Goal: Find specific page/section: Find specific page/section

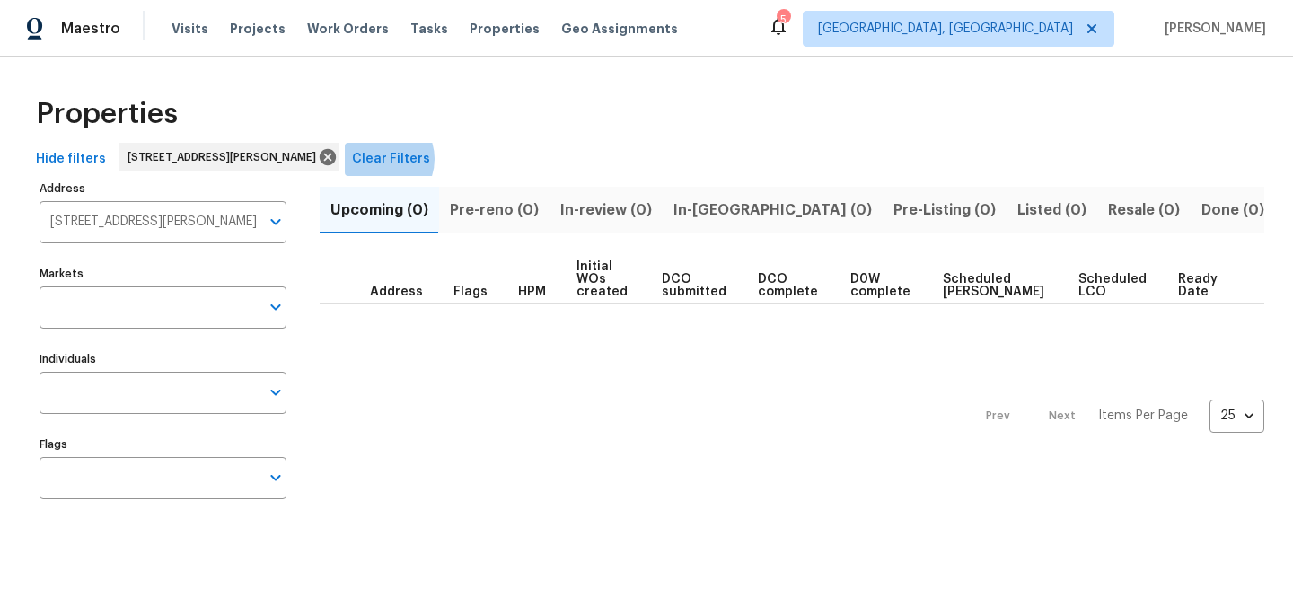
drag, startPoint x: 423, startPoint y: 159, endPoint x: 378, endPoint y: 169, distance: 46.0
click at [423, 159] on span "Clear Filters" at bounding box center [391, 159] width 78 height 22
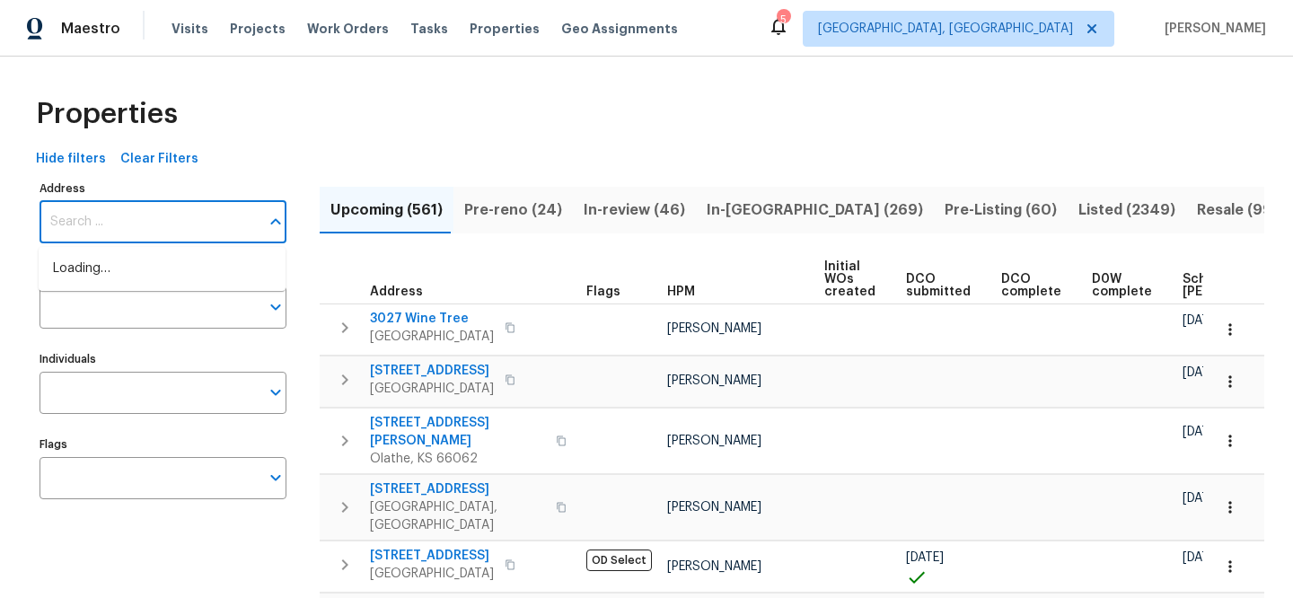
click at [221, 216] on input "Address" at bounding box center [150, 222] width 220 height 42
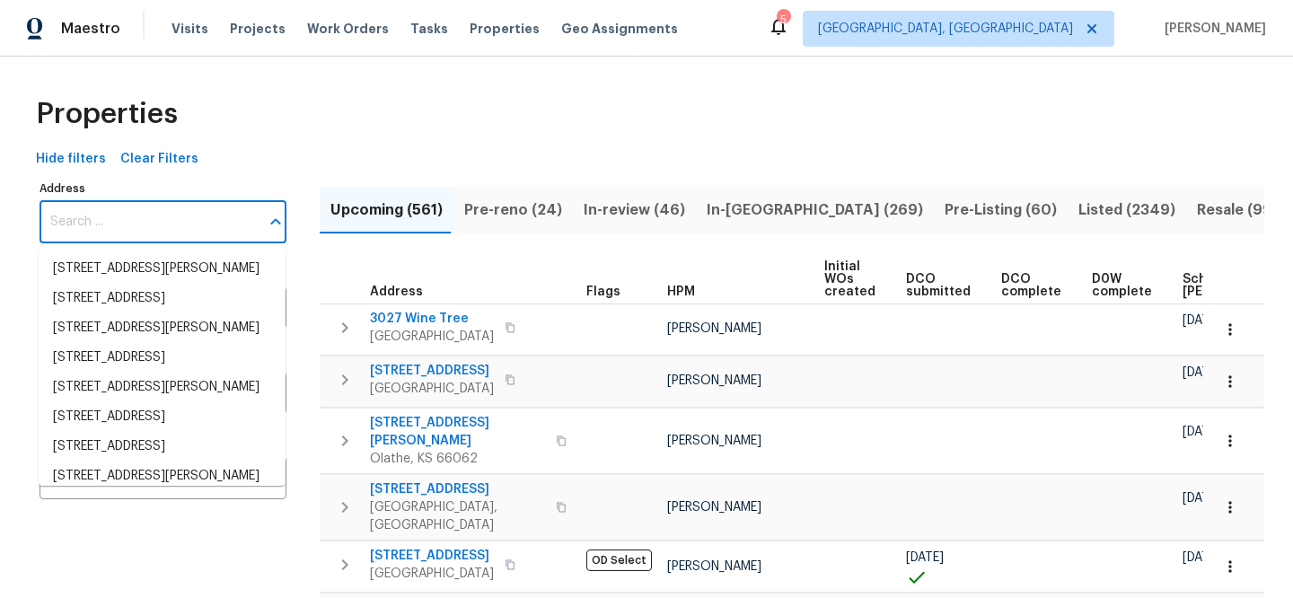
paste input "2605 Brushy Creek Trl"
type input "2605 Brushy Creek Trl"
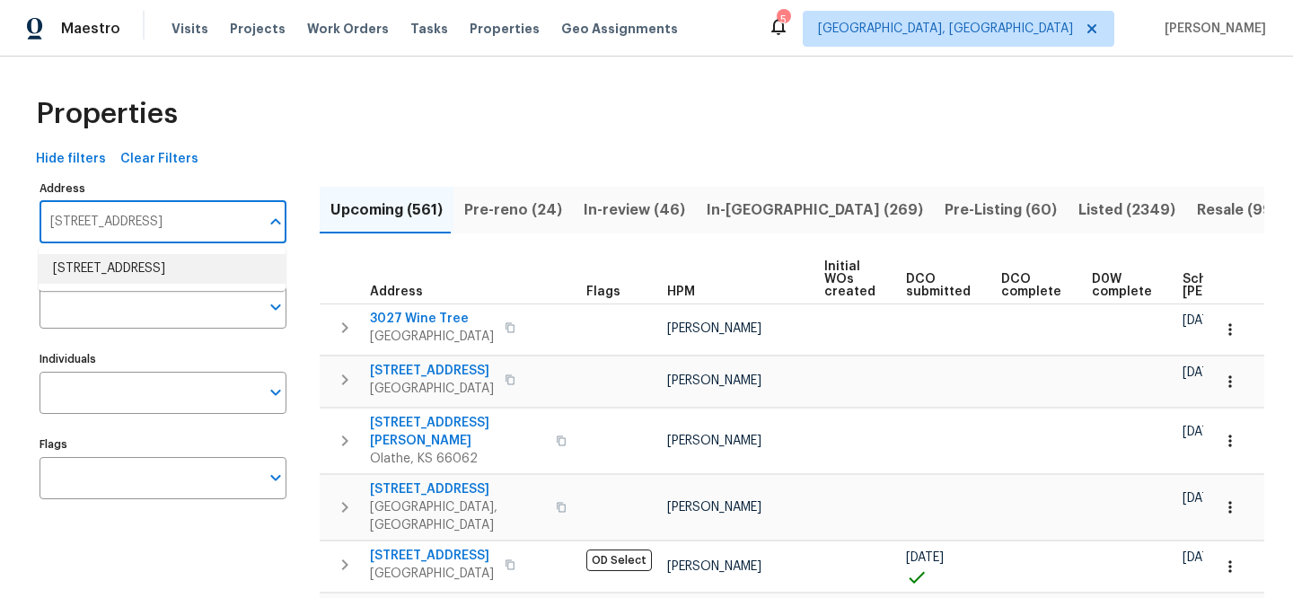
click at [231, 255] on li "2605 Brushy Creek Trl Mesquite TX 75181" at bounding box center [162, 269] width 247 height 30
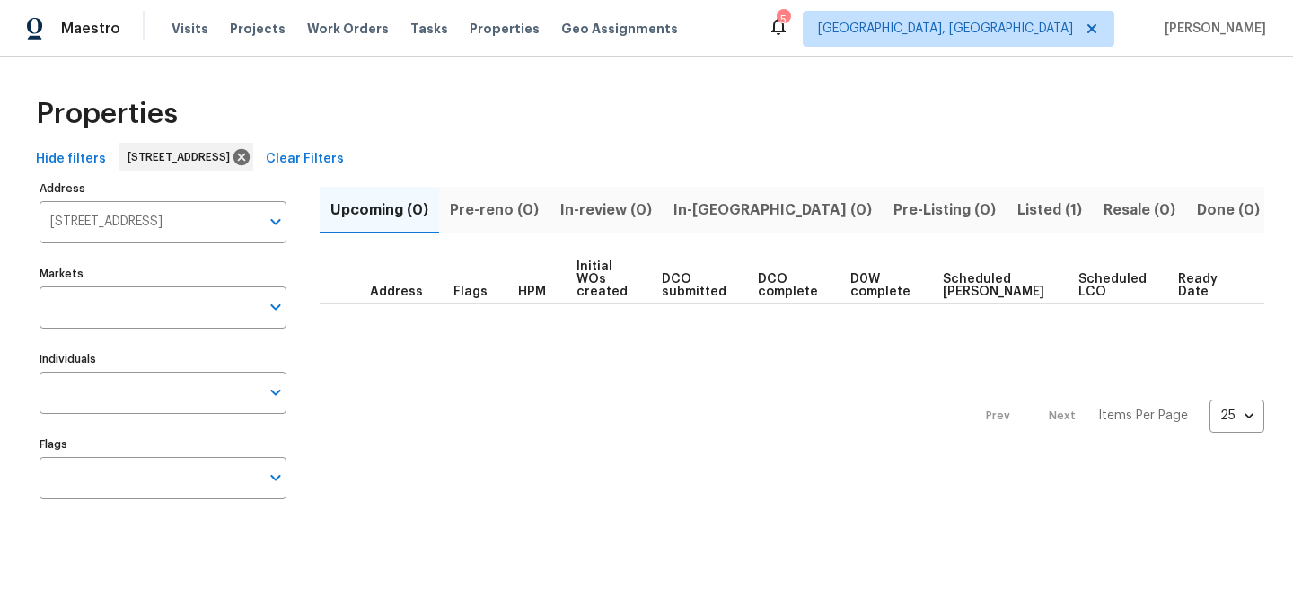
click at [1017, 217] on span "Listed (1)" at bounding box center [1049, 210] width 65 height 25
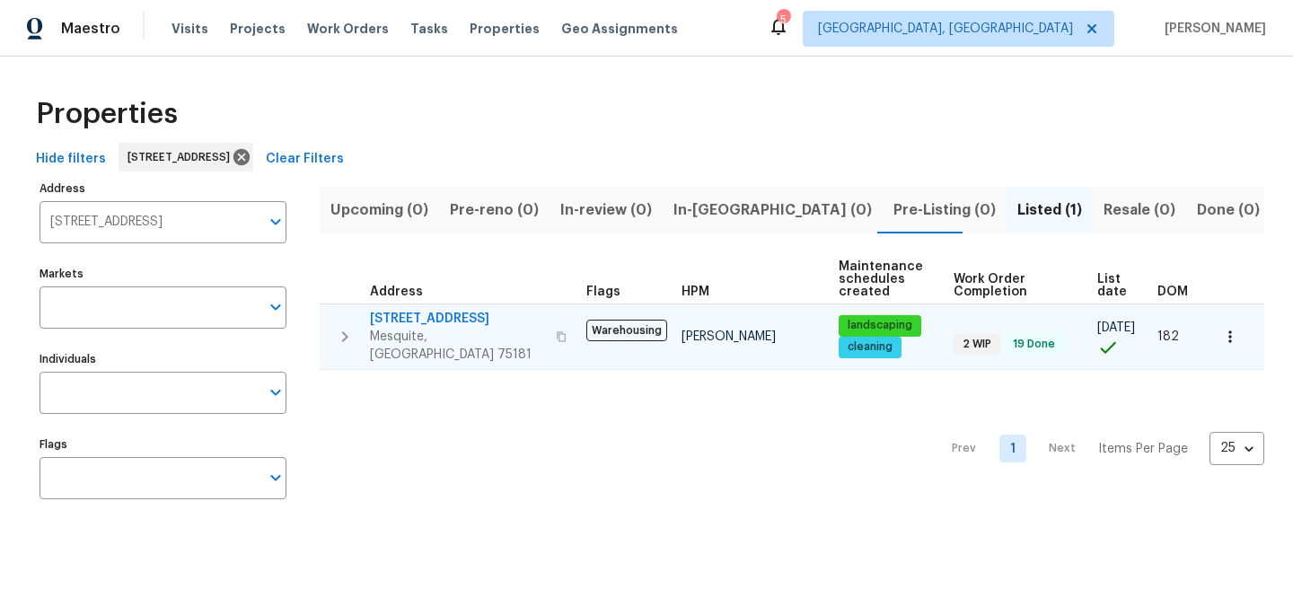
click at [433, 317] on span "2605 Brushy Creek Trl" at bounding box center [457, 319] width 175 height 18
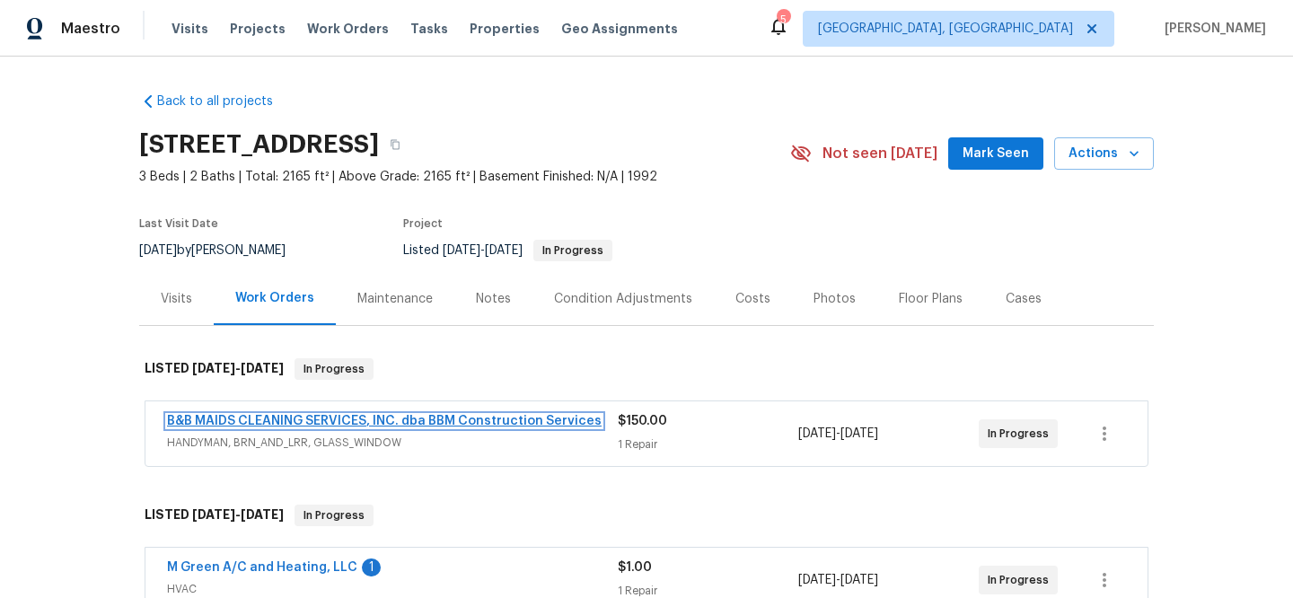
click at [247, 417] on link "B&B MAIDS CLEANING SERVICES, INC. dba BBM Construction Services" at bounding box center [384, 421] width 435 height 13
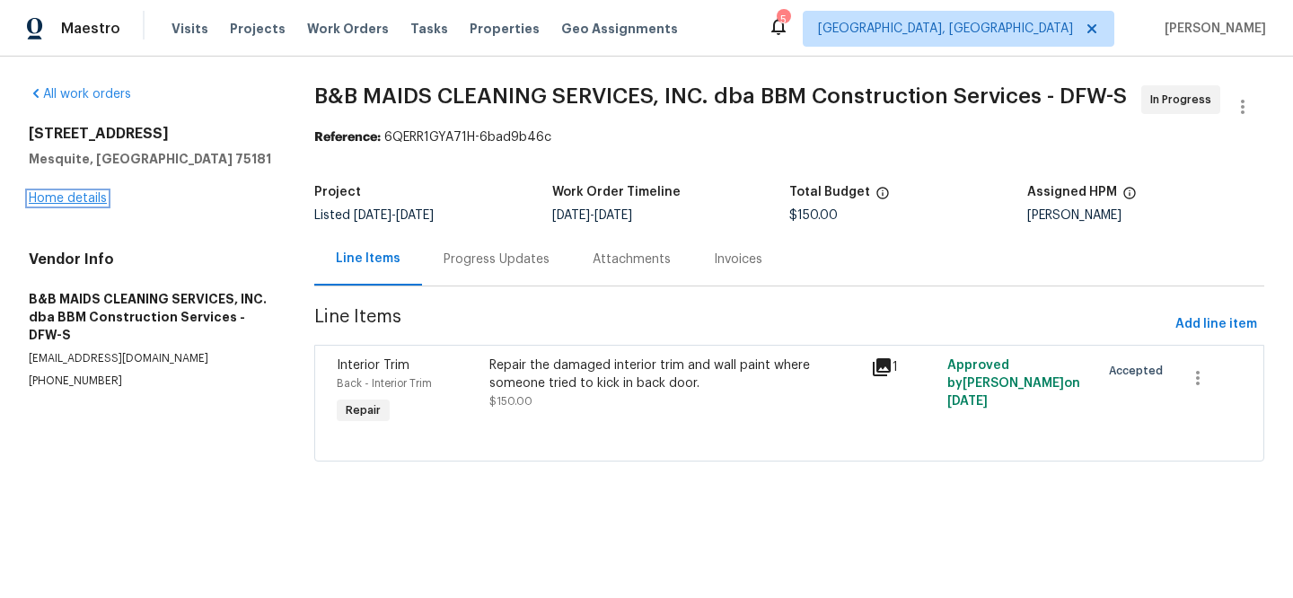
click at [97, 198] on link "Home details" at bounding box center [68, 198] width 78 height 13
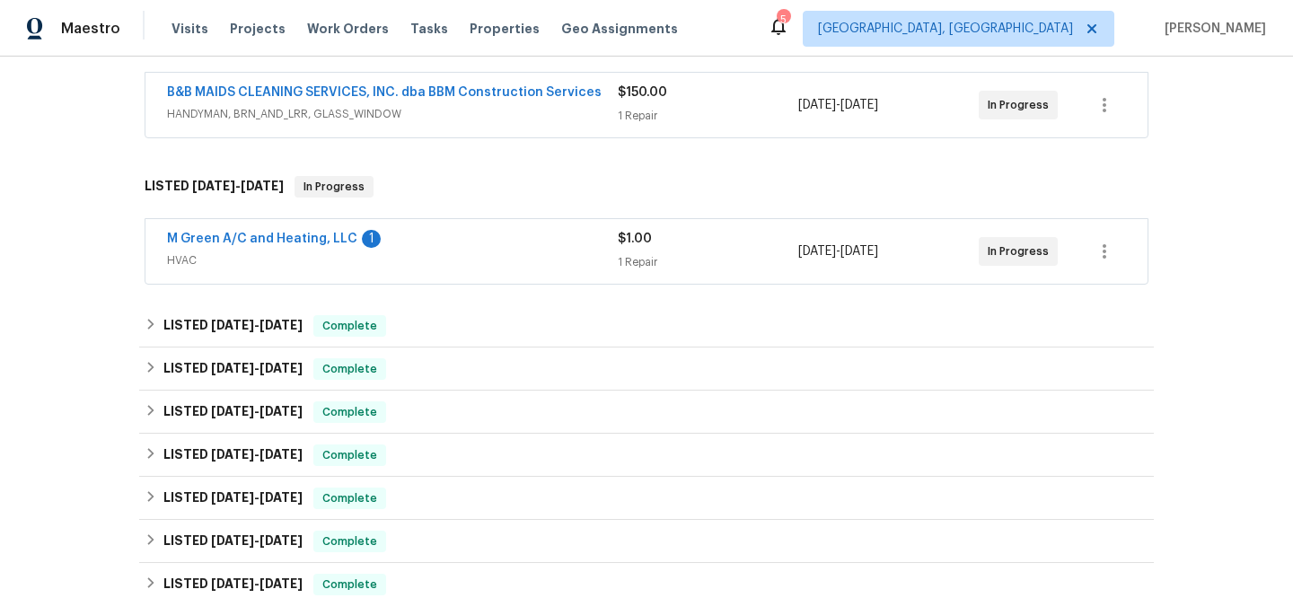
scroll to position [384, 0]
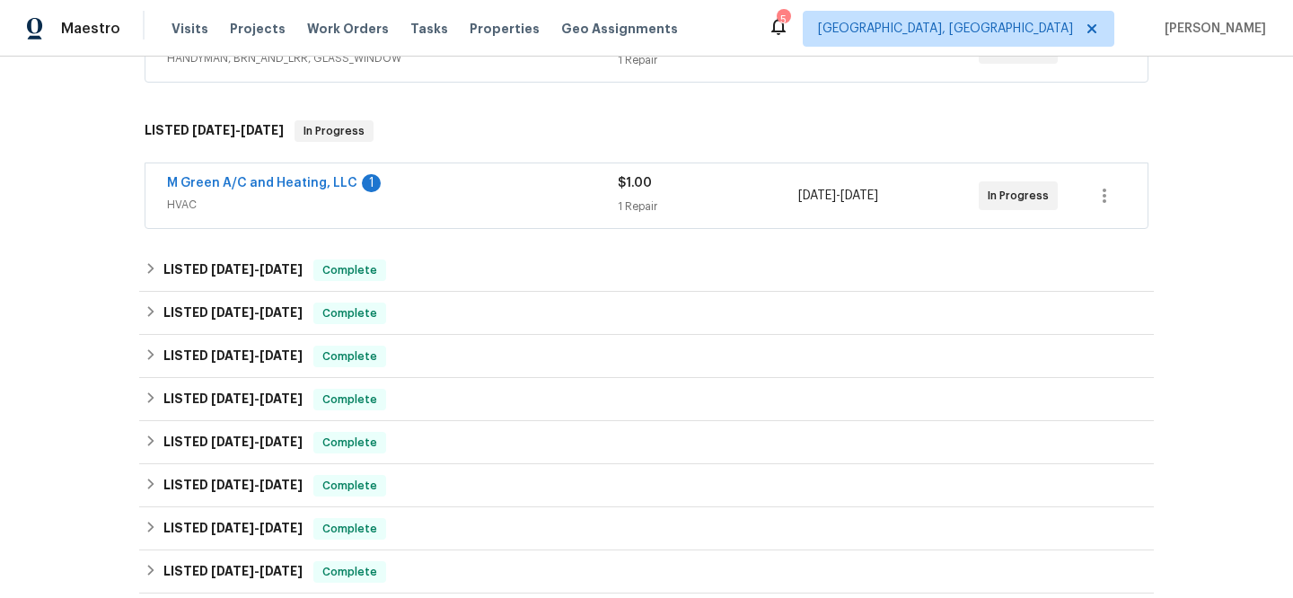
click at [492, 202] on span "HVAC" at bounding box center [392, 205] width 451 height 18
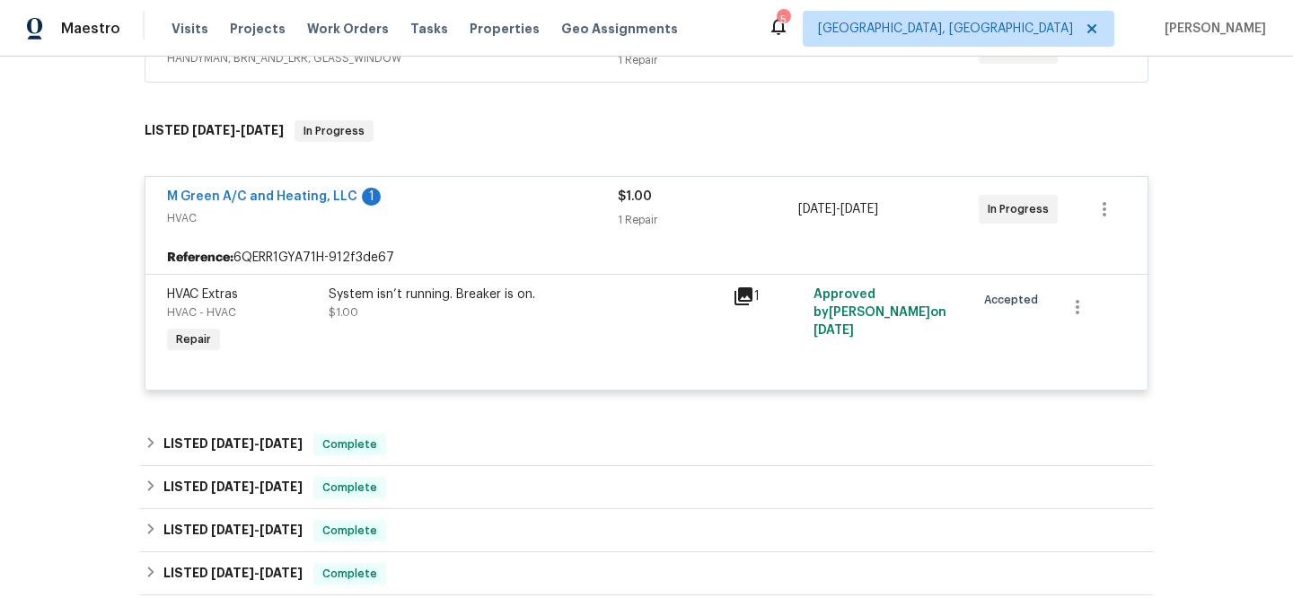
click at [740, 298] on icon at bounding box center [744, 297] width 22 height 22
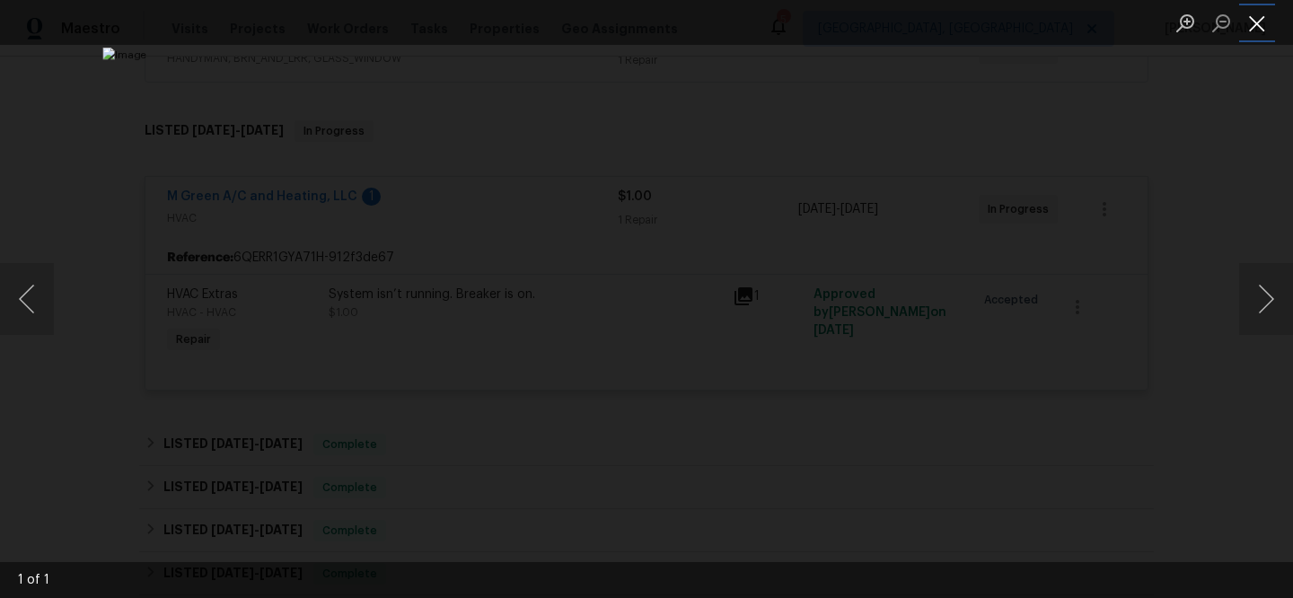
click at [1266, 26] on button "Close lightbox" at bounding box center [1257, 22] width 36 height 31
